Goal: Find specific page/section: Find specific page/section

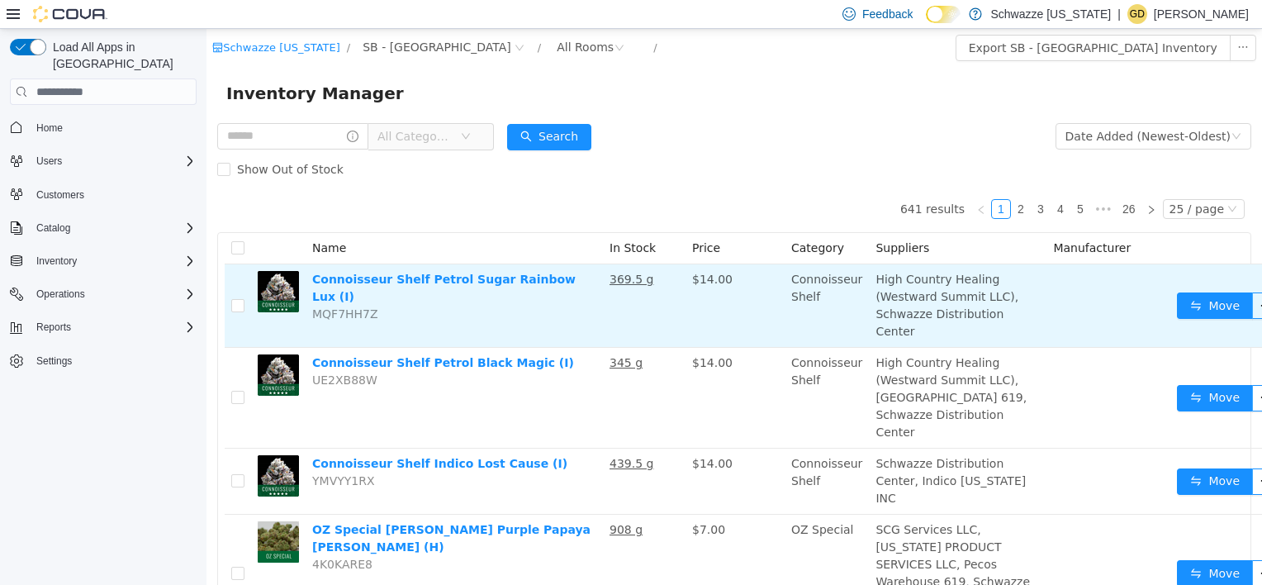
click at [596, 339] on td "Connoisseur Shelf Petrol Sugar Rainbow Lux (I) MQF7HH7Z" at bounding box center [454, 305] width 297 height 83
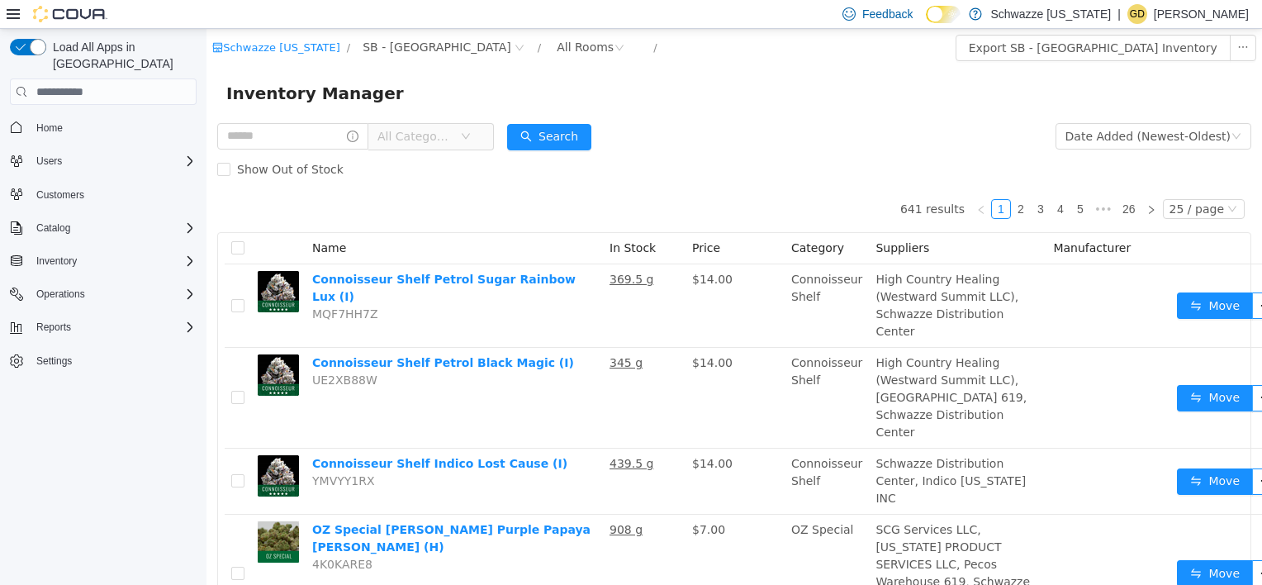
click at [432, 140] on span "All Categories" at bounding box center [414, 136] width 75 height 17
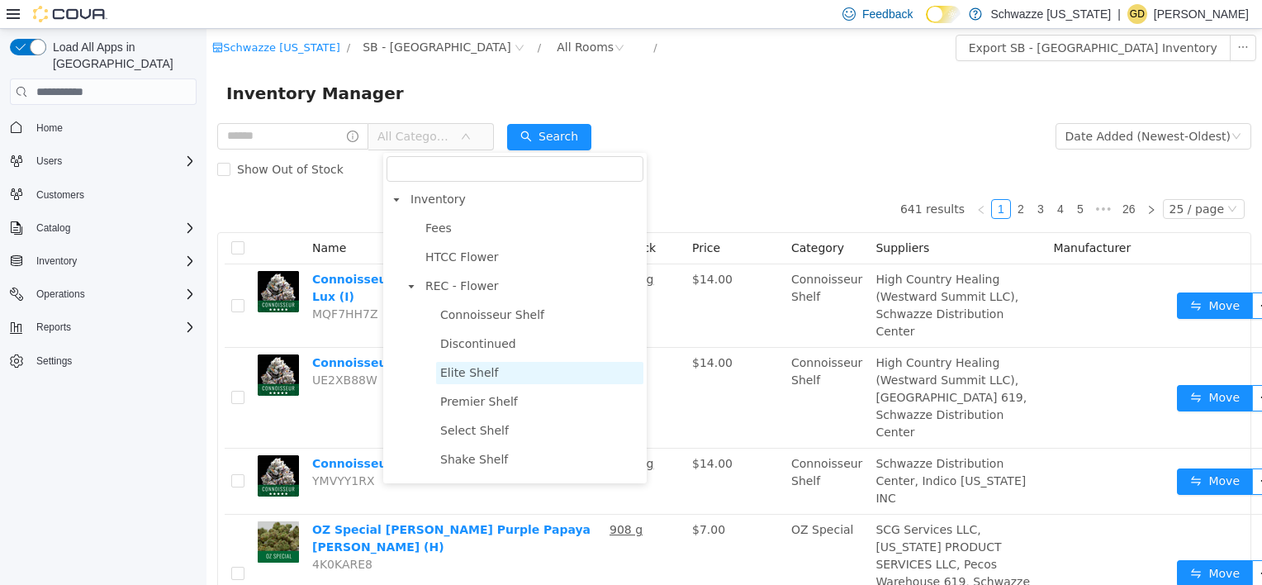
click at [498, 373] on span "Elite Shelf" at bounding box center [539, 373] width 207 height 22
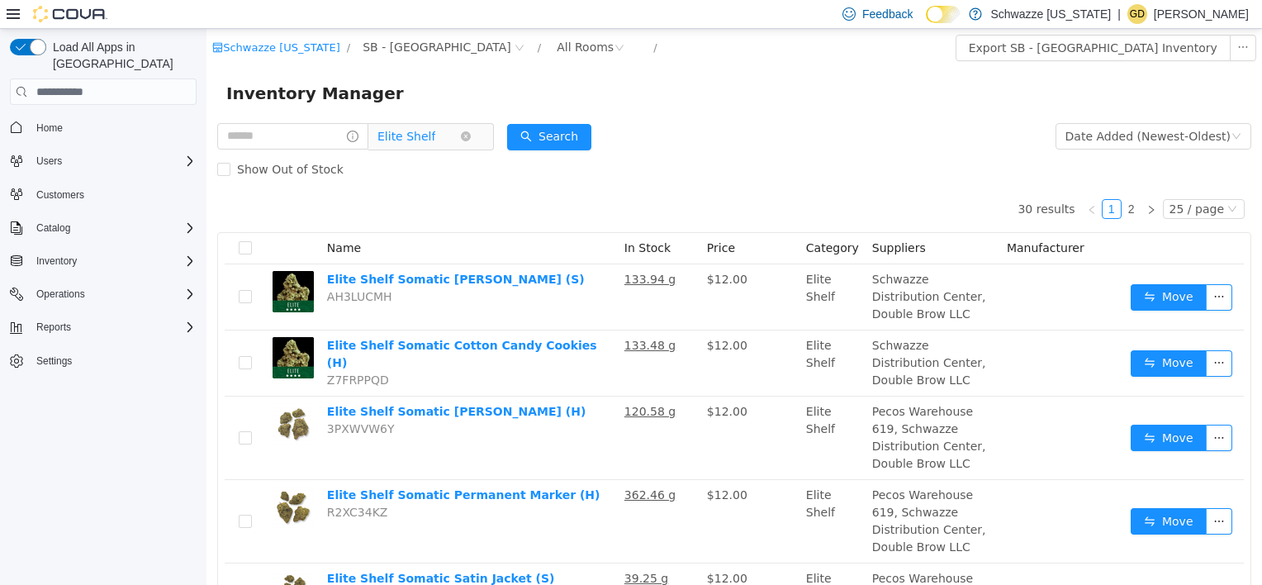
click at [435, 135] on span "Elite Shelf" at bounding box center [406, 136] width 58 height 25
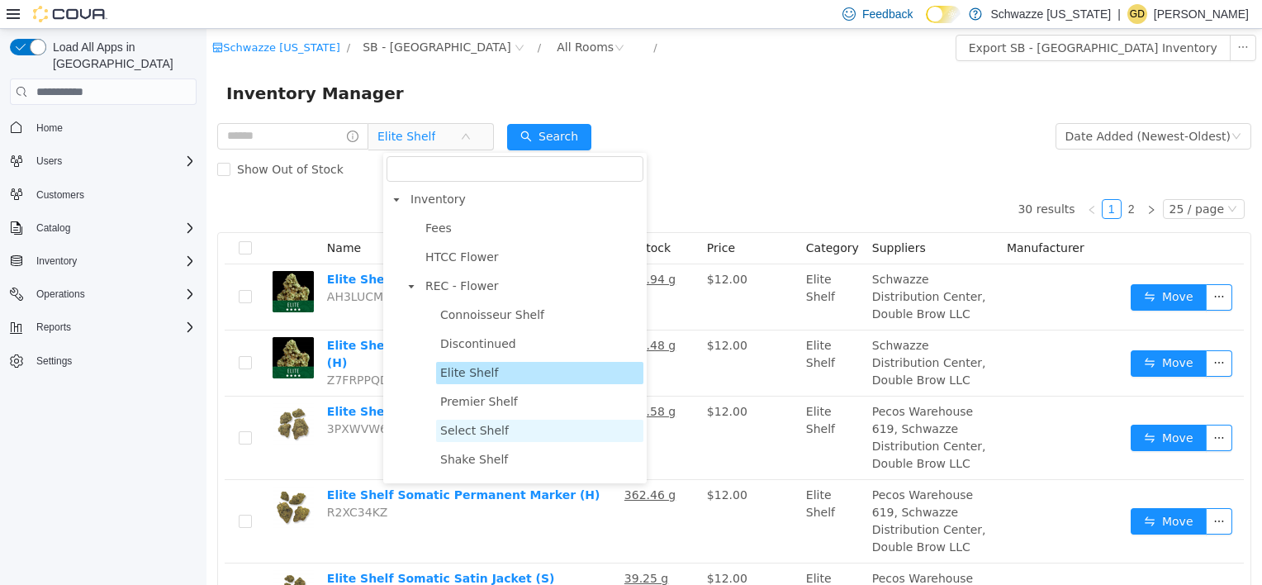
click at [509, 431] on span "Select Shelf" at bounding box center [539, 430] width 207 height 22
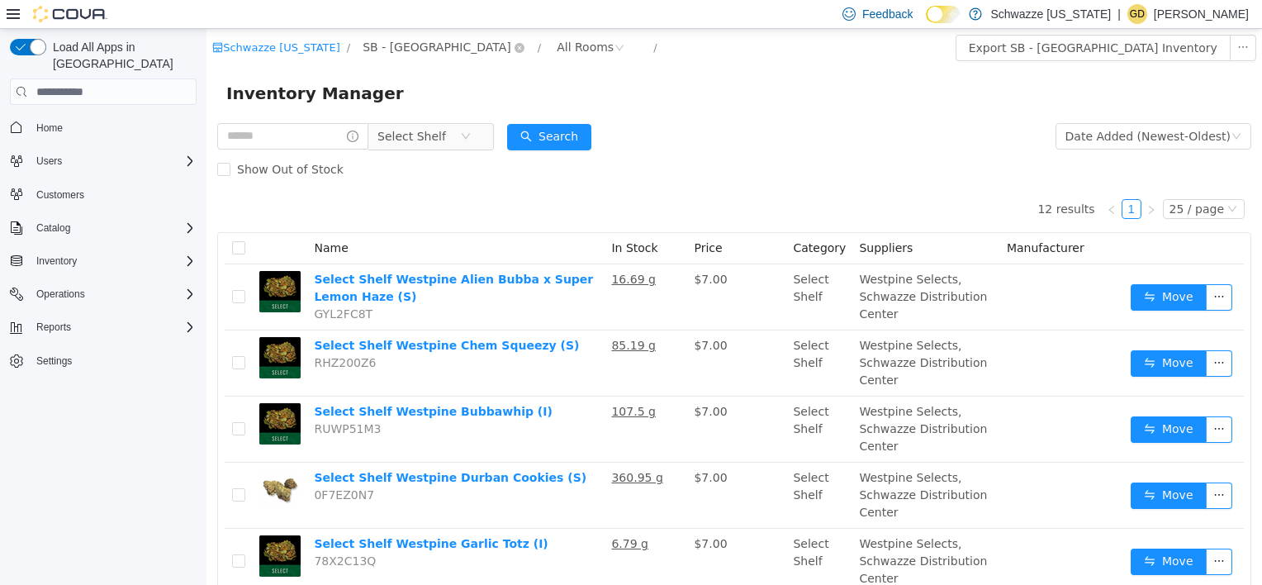
click at [380, 41] on span "SB - Louisville" at bounding box center [436, 47] width 149 height 18
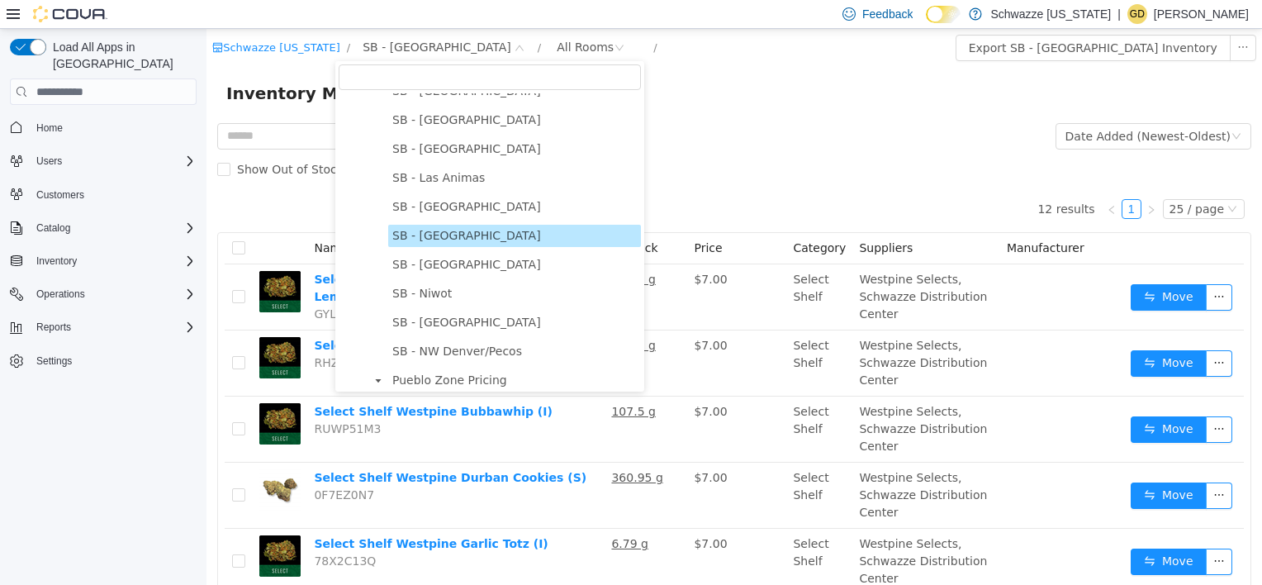
scroll to position [623, 0]
click at [462, 214] on span "SB - Longmont" at bounding box center [466, 207] width 149 height 13
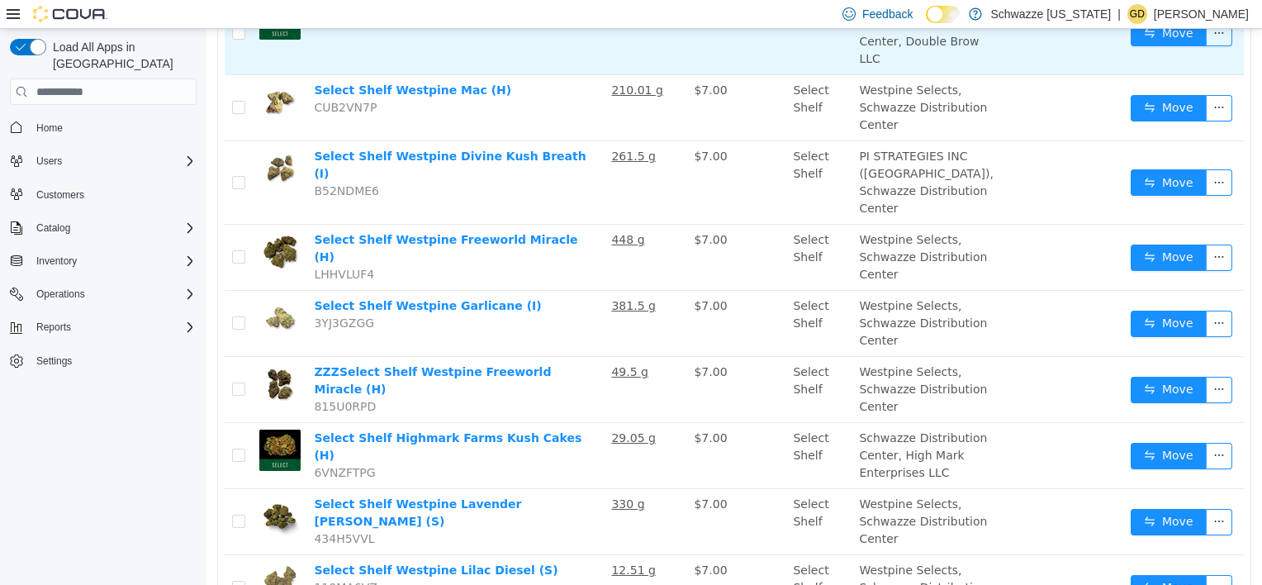
scroll to position [985, 0]
